Goal: Information Seeking & Learning: Learn about a topic

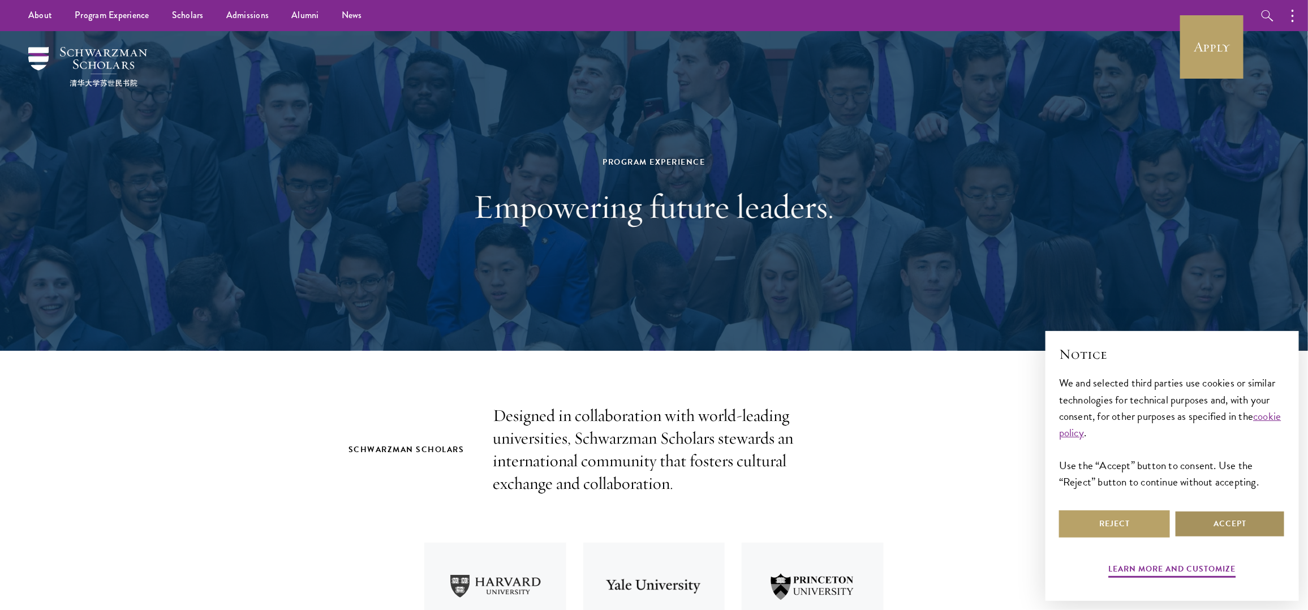
click at [1233, 529] on button "Accept" at bounding box center [1229, 523] width 111 height 27
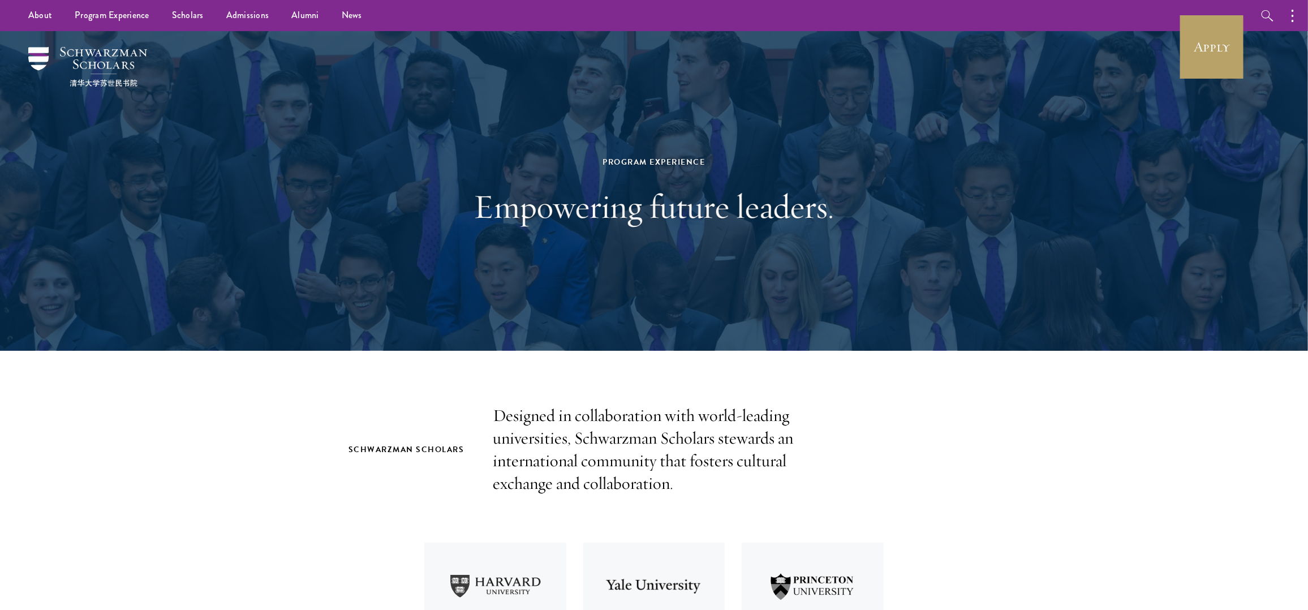
click at [745, 458] on p "Designed in collaboration with world-leading universities, Schwarzman Scholars …" at bounding box center [654, 449] width 322 height 90
